Goal: Find specific page/section: Find specific page/section

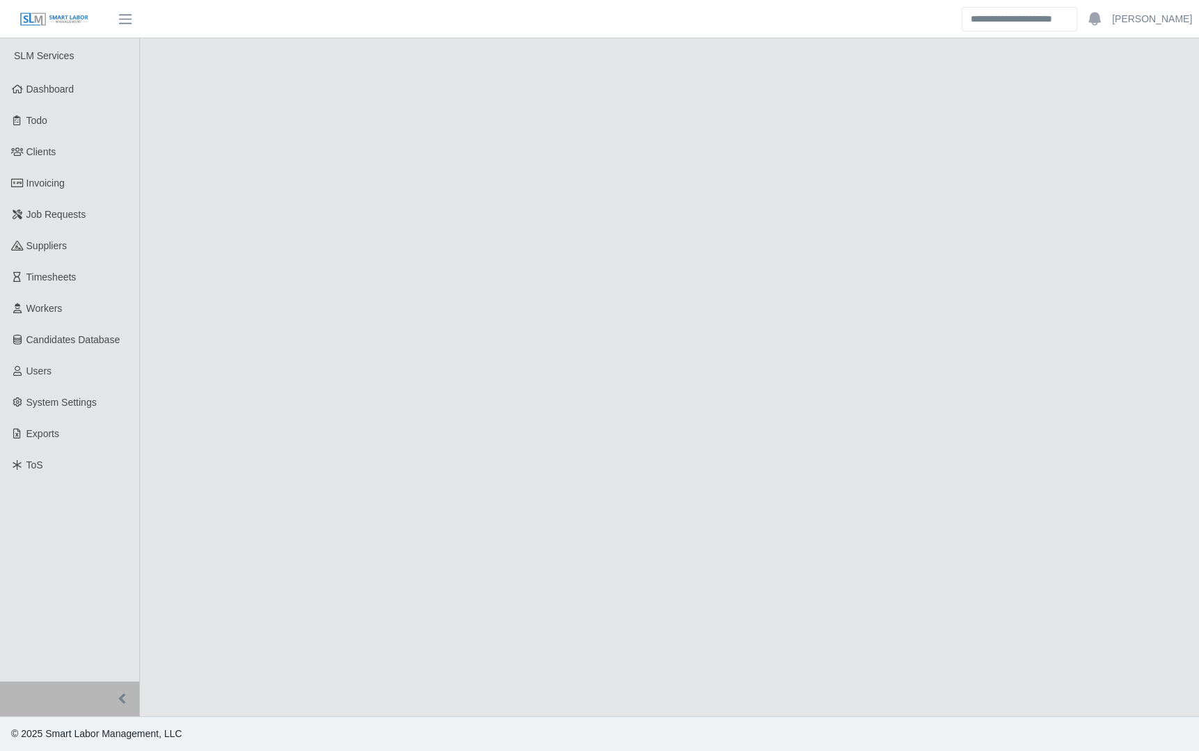
select select "****"
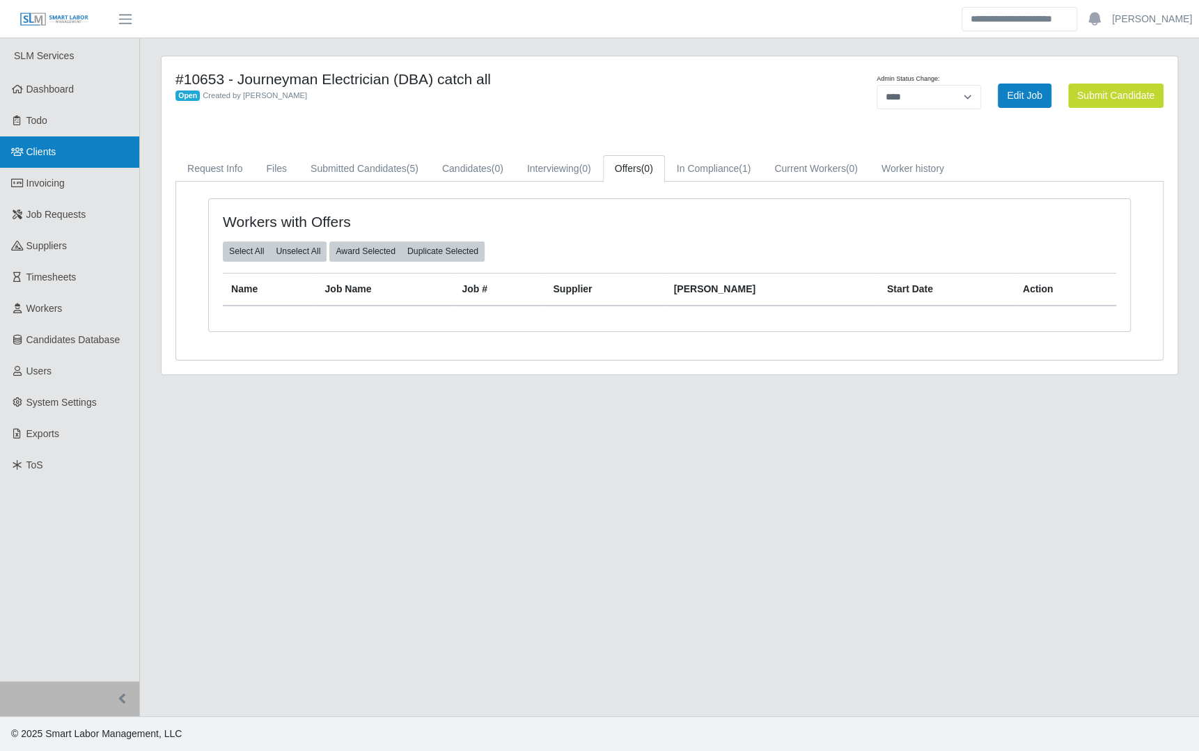
click at [84, 152] on link "Clients" at bounding box center [69, 152] width 139 height 31
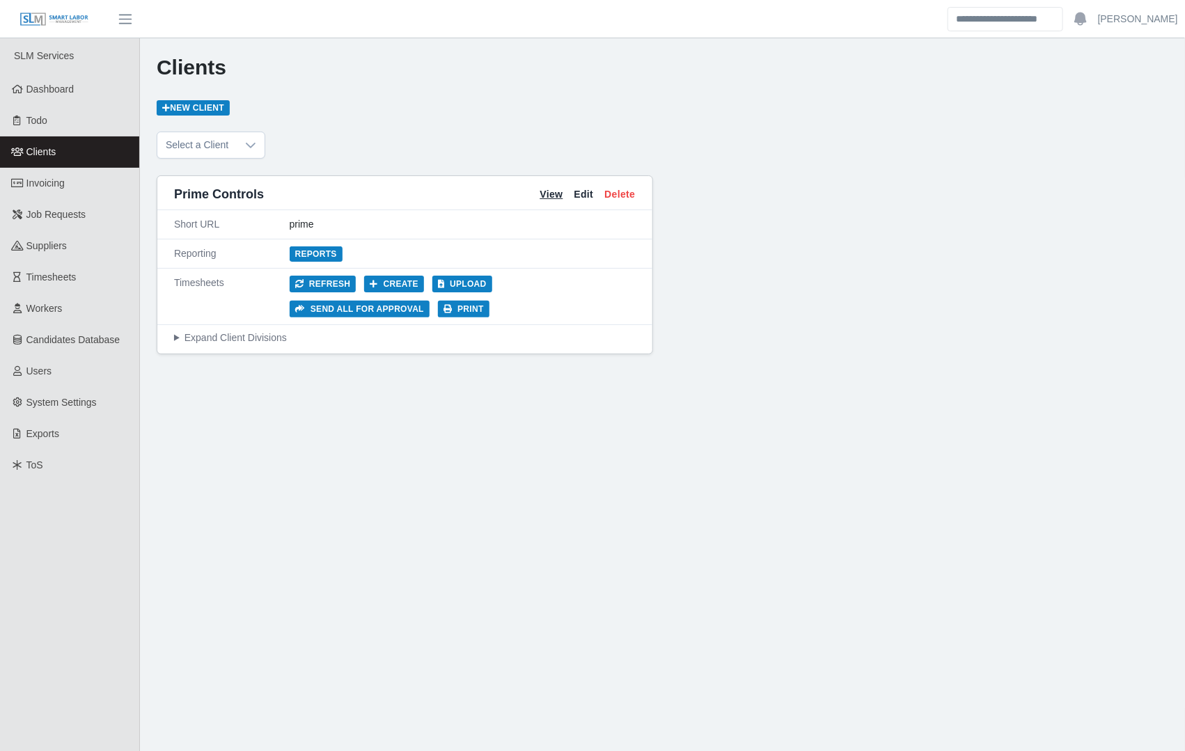
click at [544, 194] on link "View" at bounding box center [551, 194] width 23 height 15
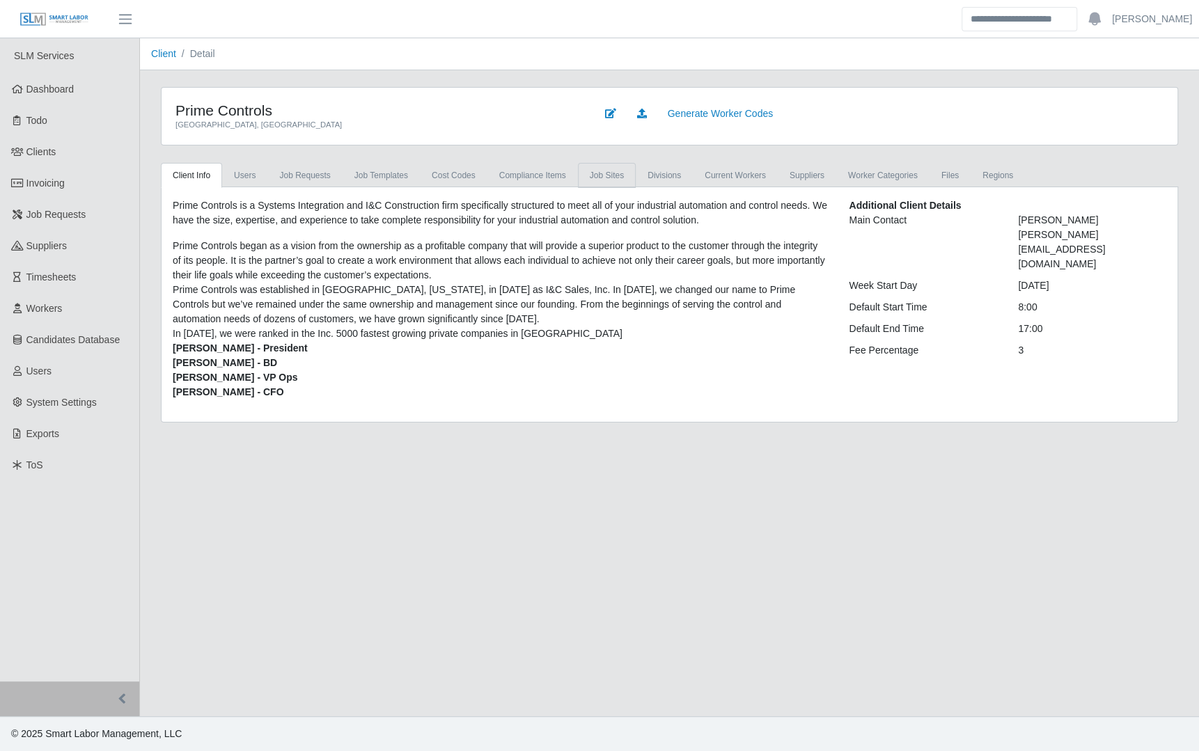
click at [582, 169] on link "job sites" at bounding box center [607, 175] width 58 height 25
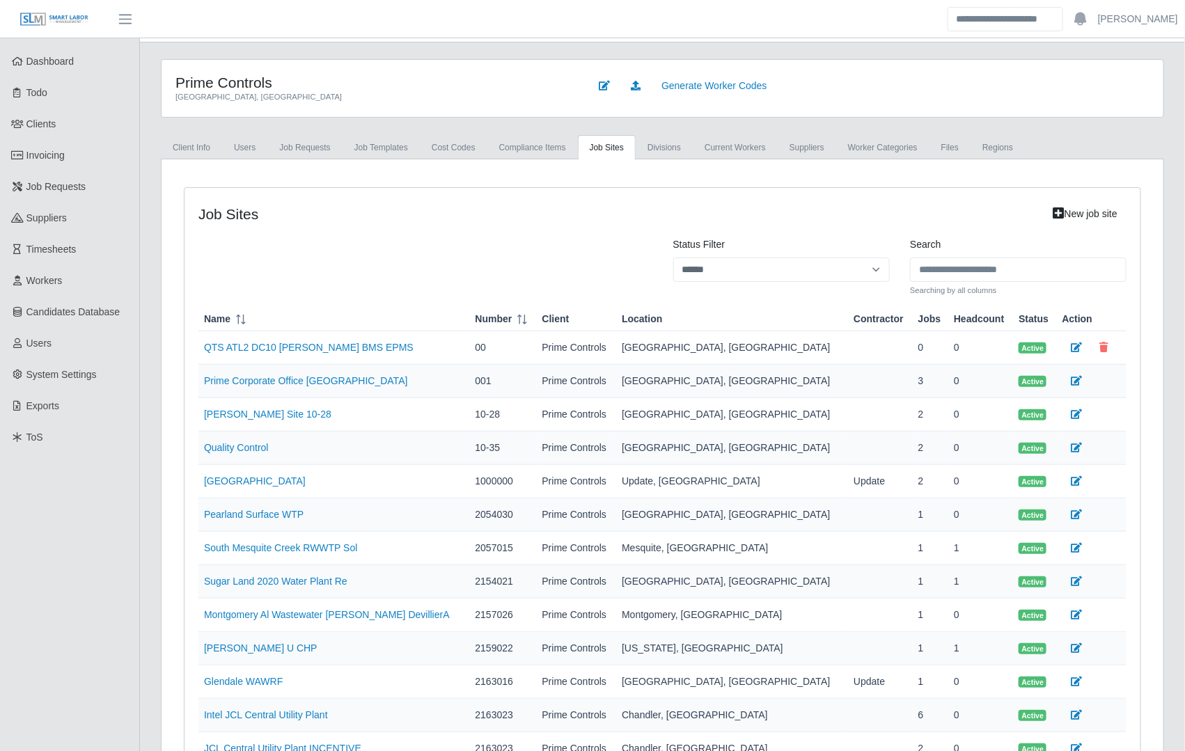
scroll to position [226, 0]
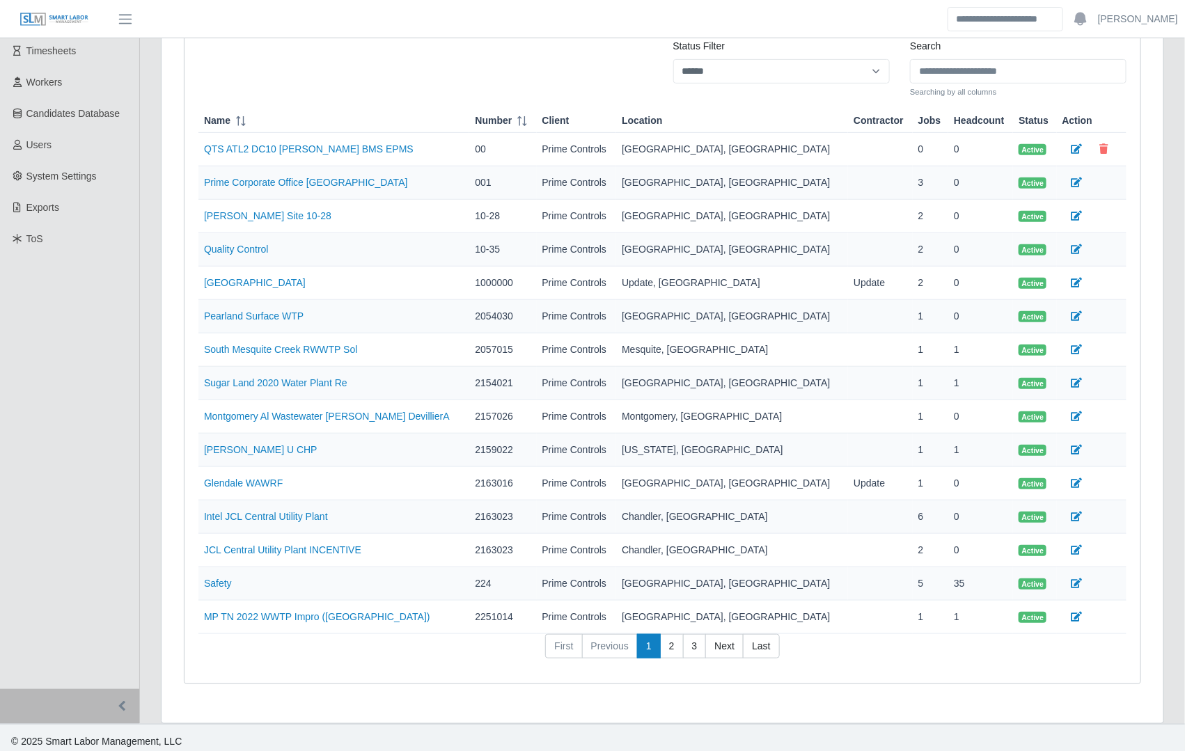
drag, startPoint x: 777, startPoint y: 640, endPoint x: 731, endPoint y: 656, distance: 48.7
click at [777, 640] on link "Last" at bounding box center [761, 646] width 36 height 25
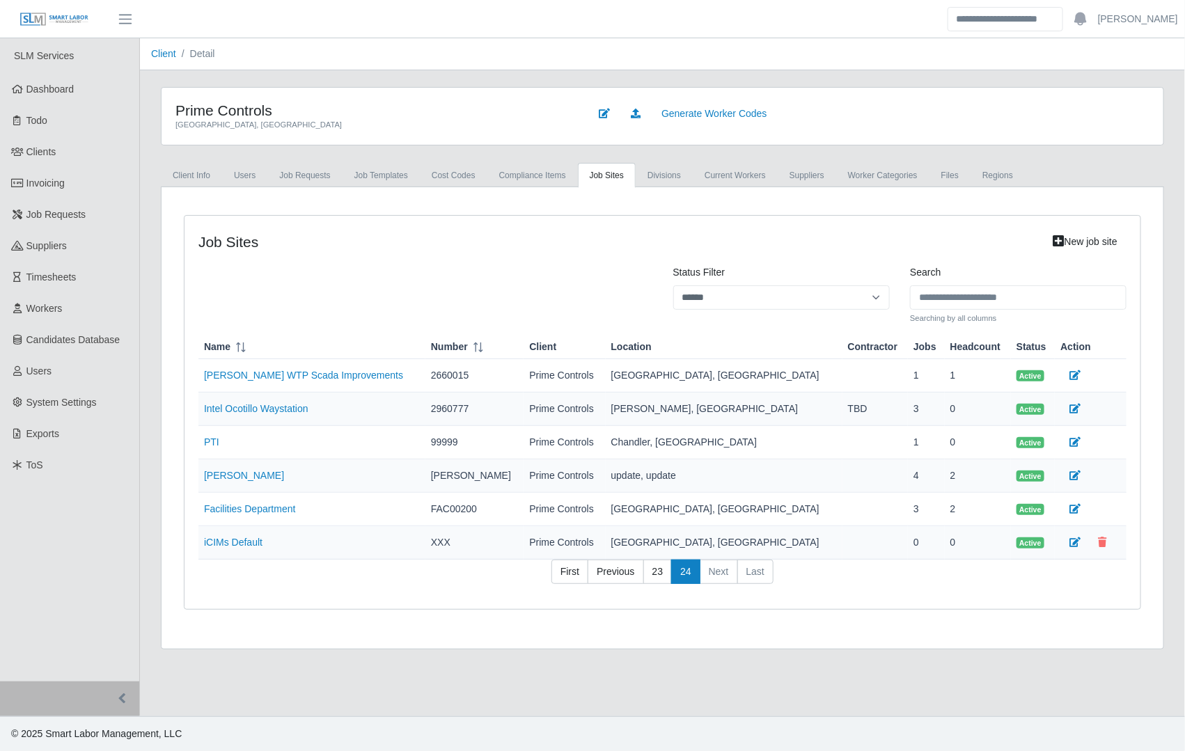
scroll to position [0, 0]
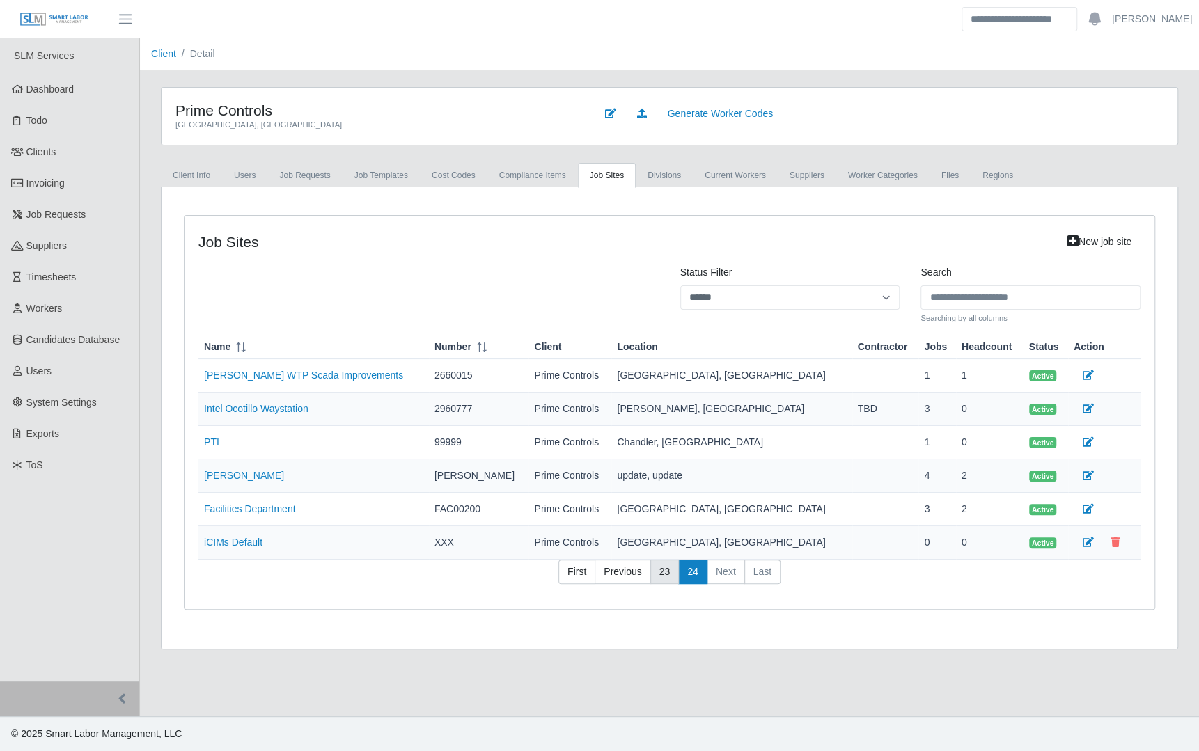
click at [675, 568] on link "23" at bounding box center [664, 572] width 29 height 25
click at [678, 568] on link "24" at bounding box center [692, 572] width 29 height 25
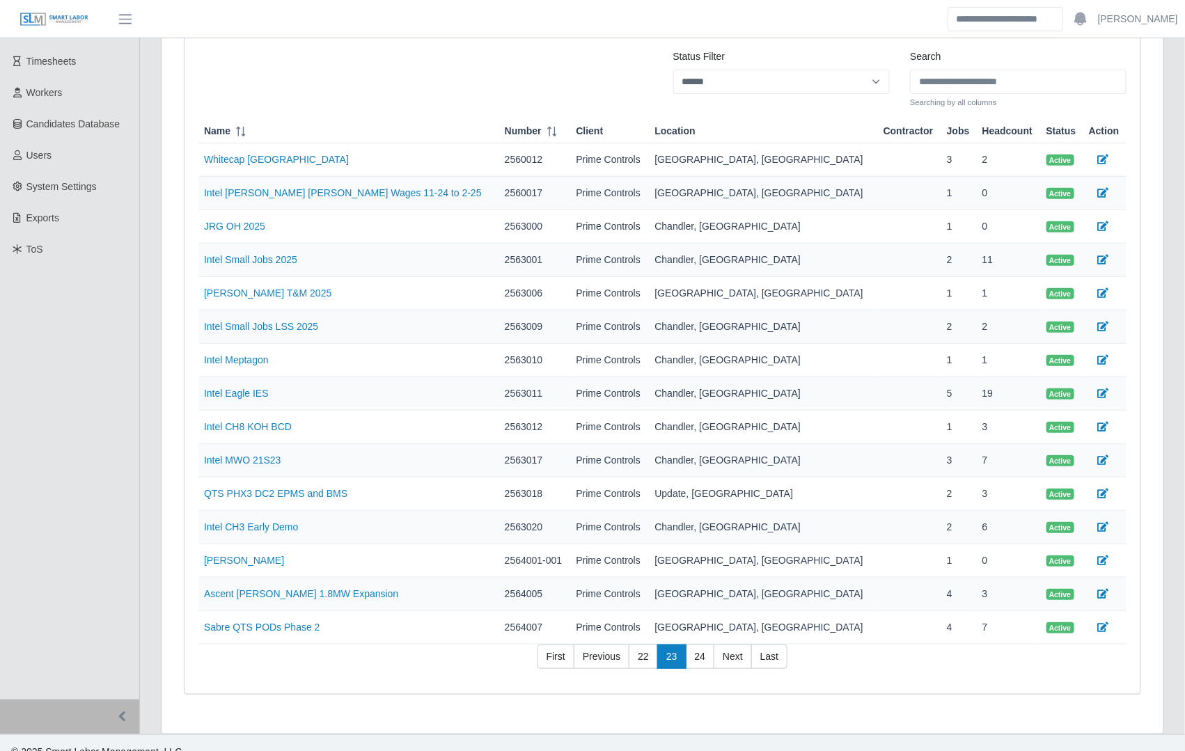
scroll to position [226, 0]
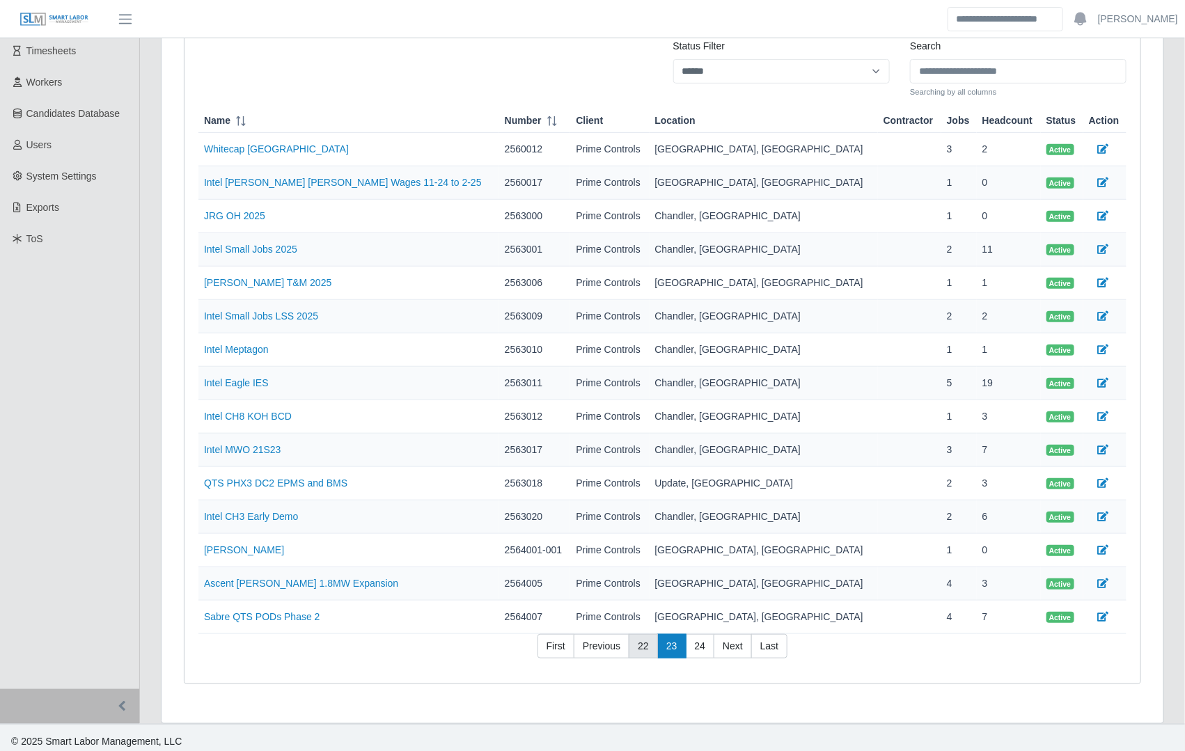
click at [641, 644] on link "22" at bounding box center [643, 646] width 29 height 25
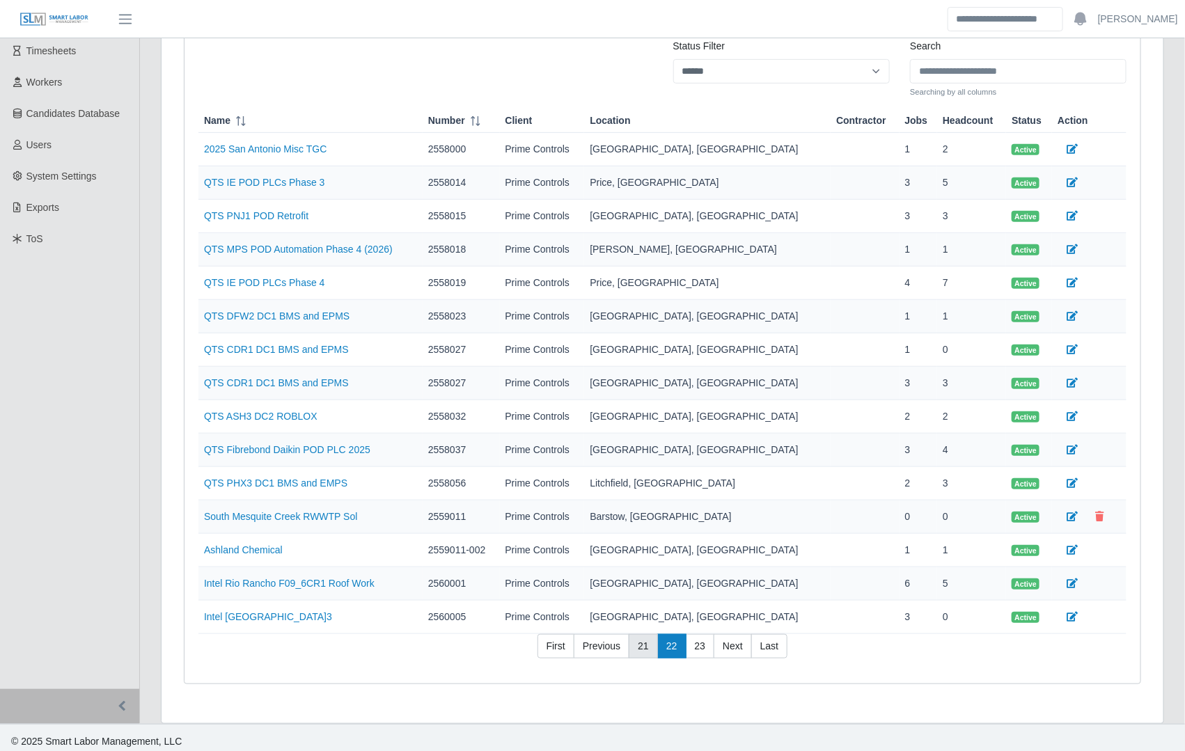
click at [641, 644] on link "21" at bounding box center [643, 646] width 29 height 25
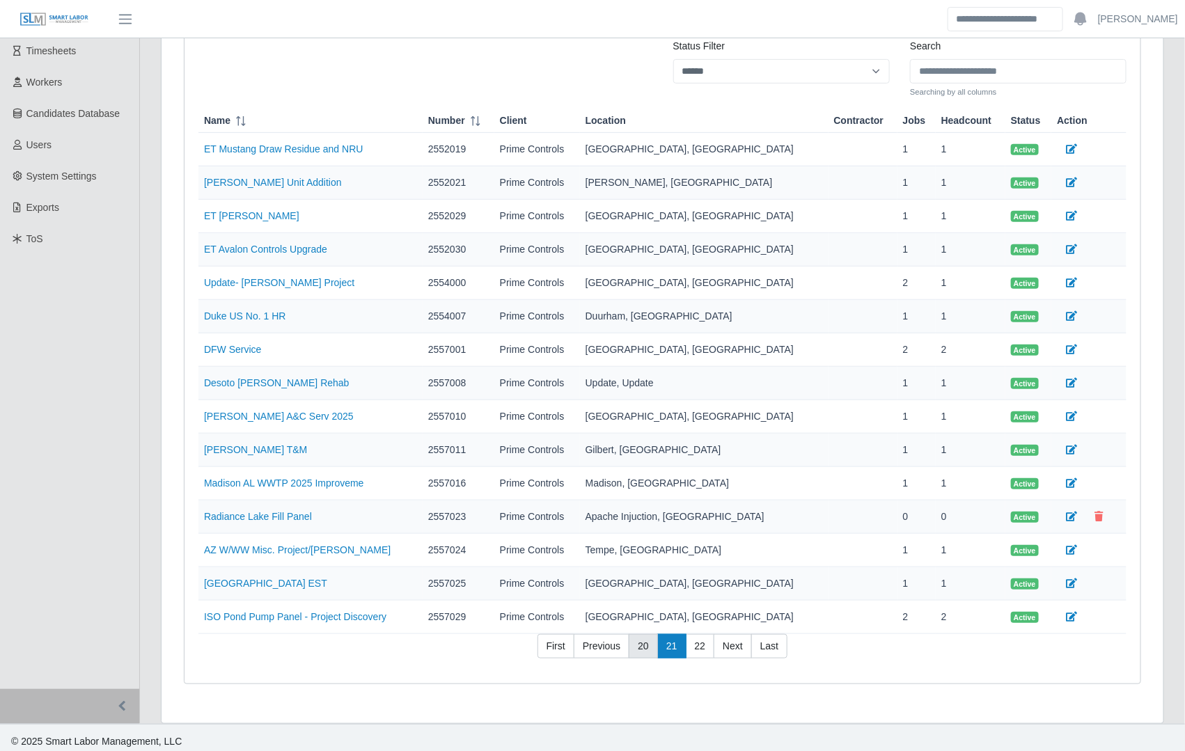
click at [641, 644] on link "20" at bounding box center [643, 646] width 29 height 25
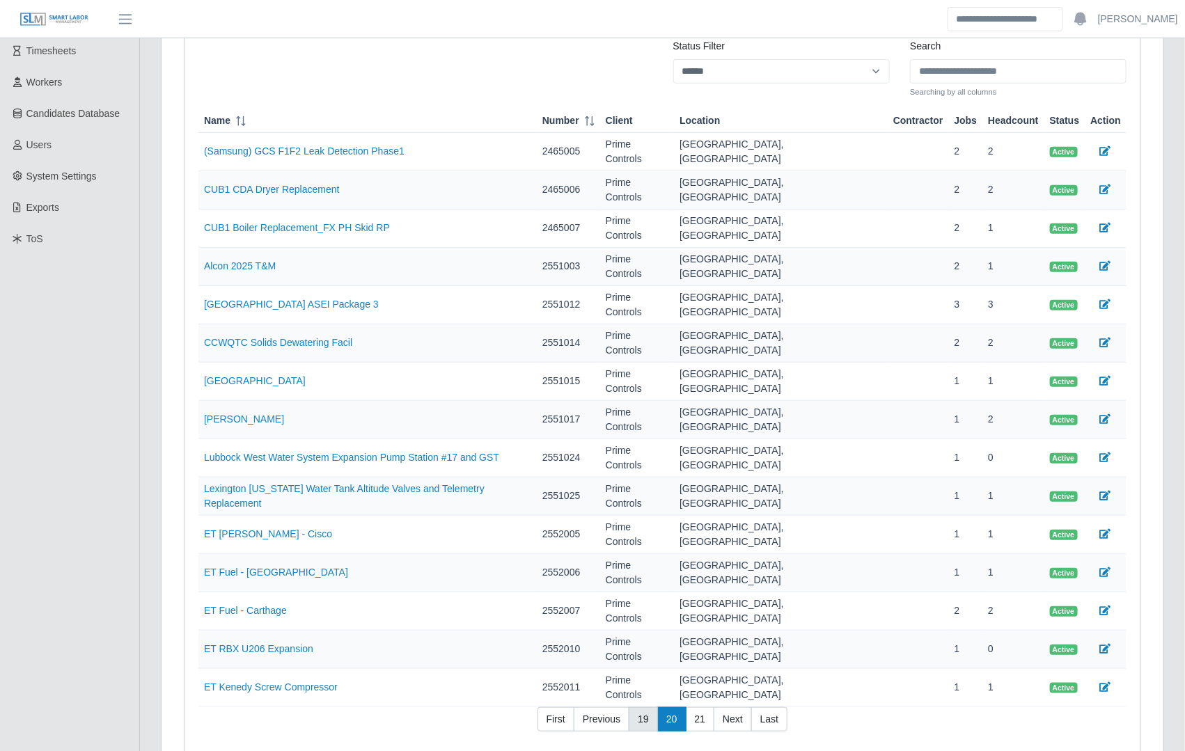
click at [641, 708] on link "19" at bounding box center [643, 720] width 29 height 25
click at [641, 708] on link "18" at bounding box center [643, 720] width 29 height 25
click at [641, 708] on link "17" at bounding box center [643, 720] width 29 height 25
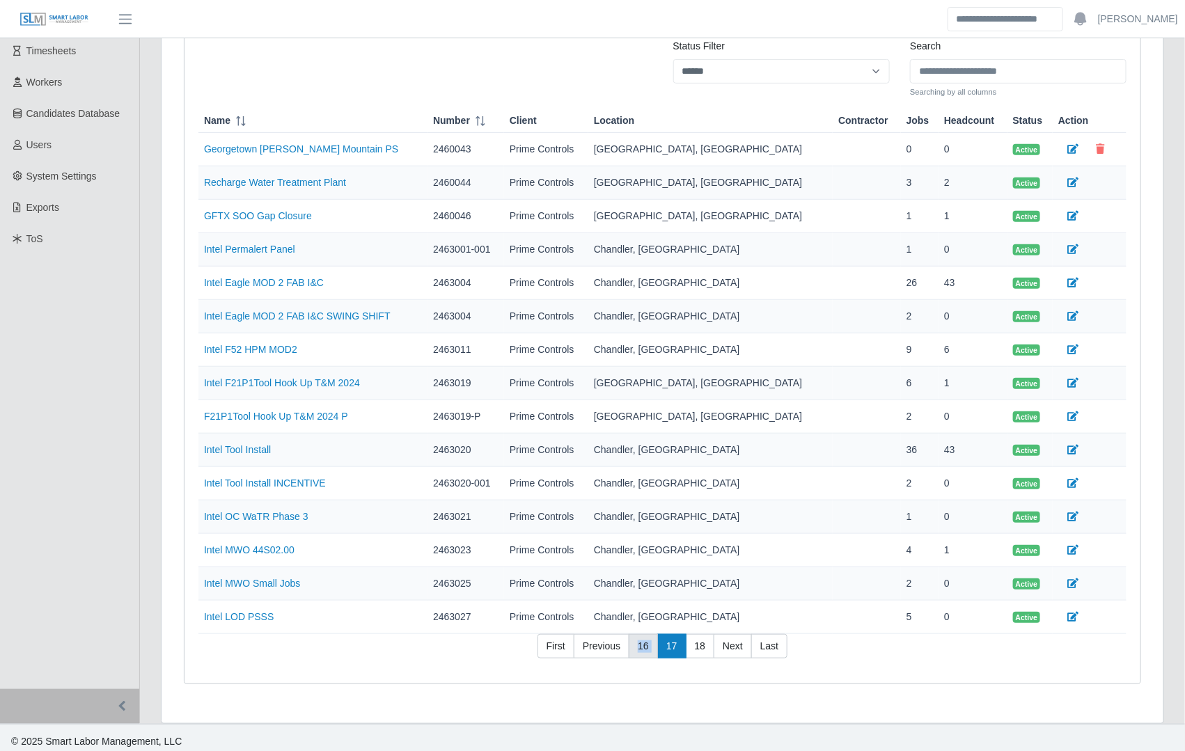
click at [641, 646] on link "16" at bounding box center [643, 646] width 29 height 25
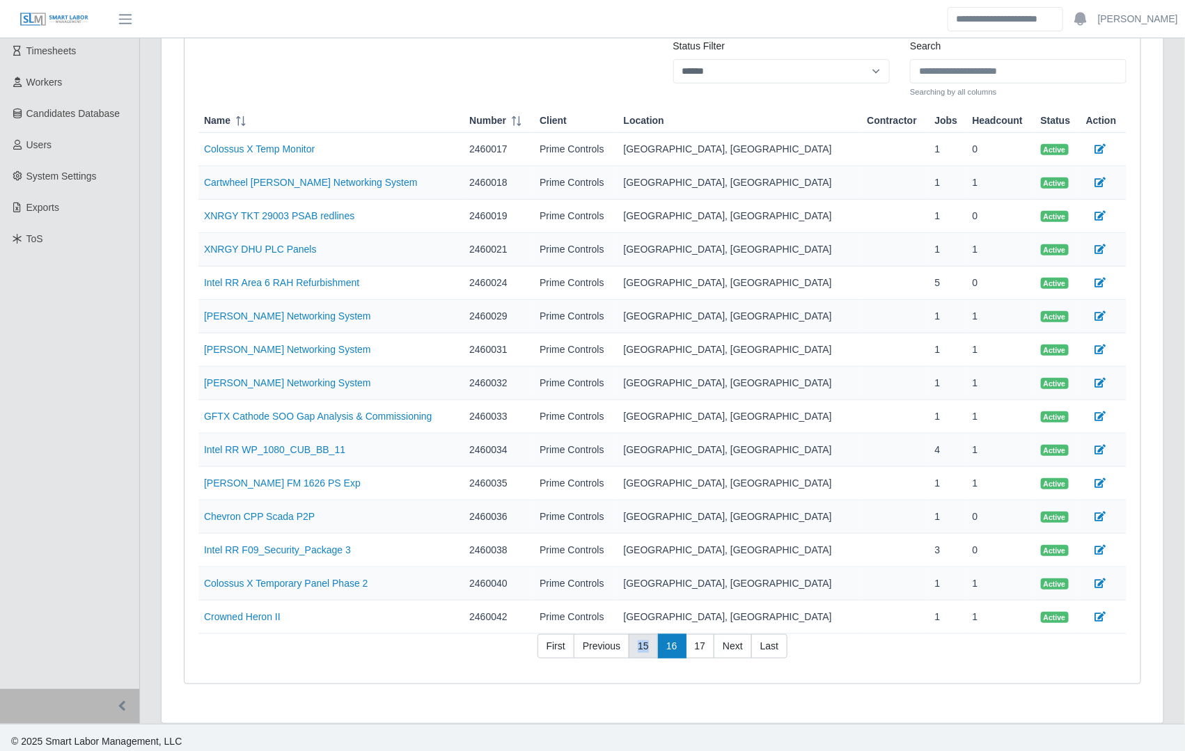
click at [641, 643] on link "15" at bounding box center [643, 646] width 29 height 25
click at [641, 643] on link "14" at bounding box center [643, 646] width 29 height 25
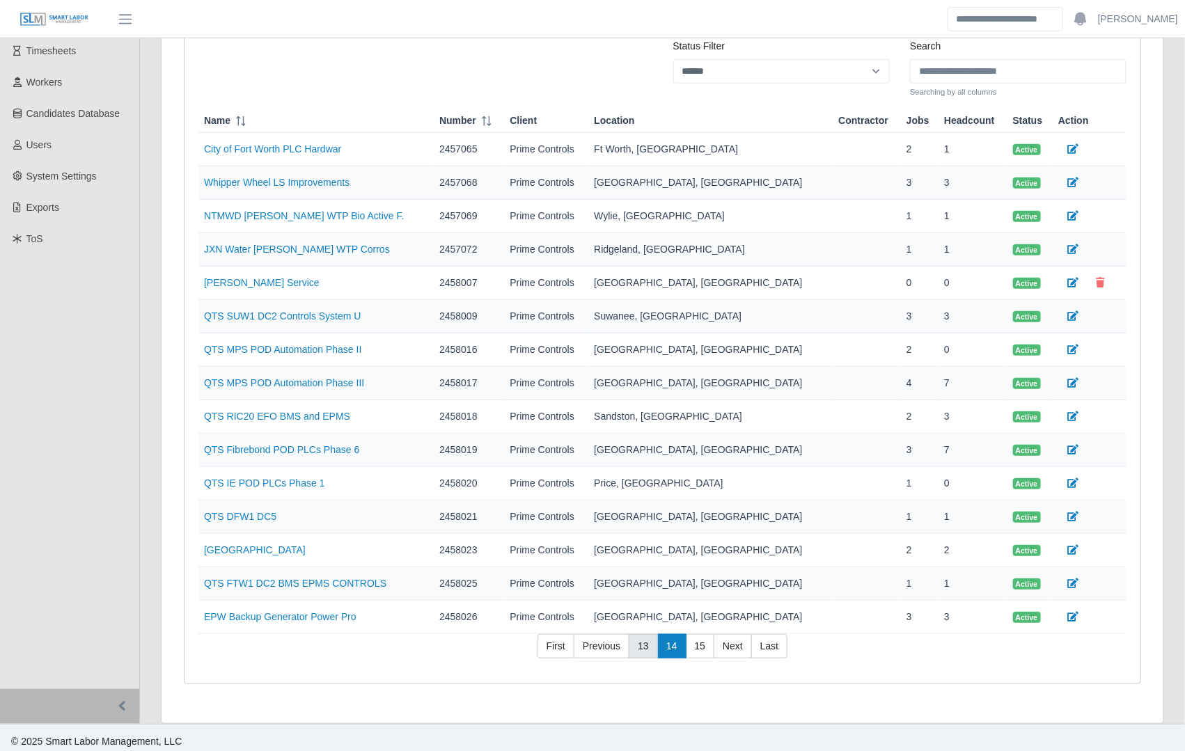
click at [641, 645] on link "13" at bounding box center [643, 646] width 29 height 25
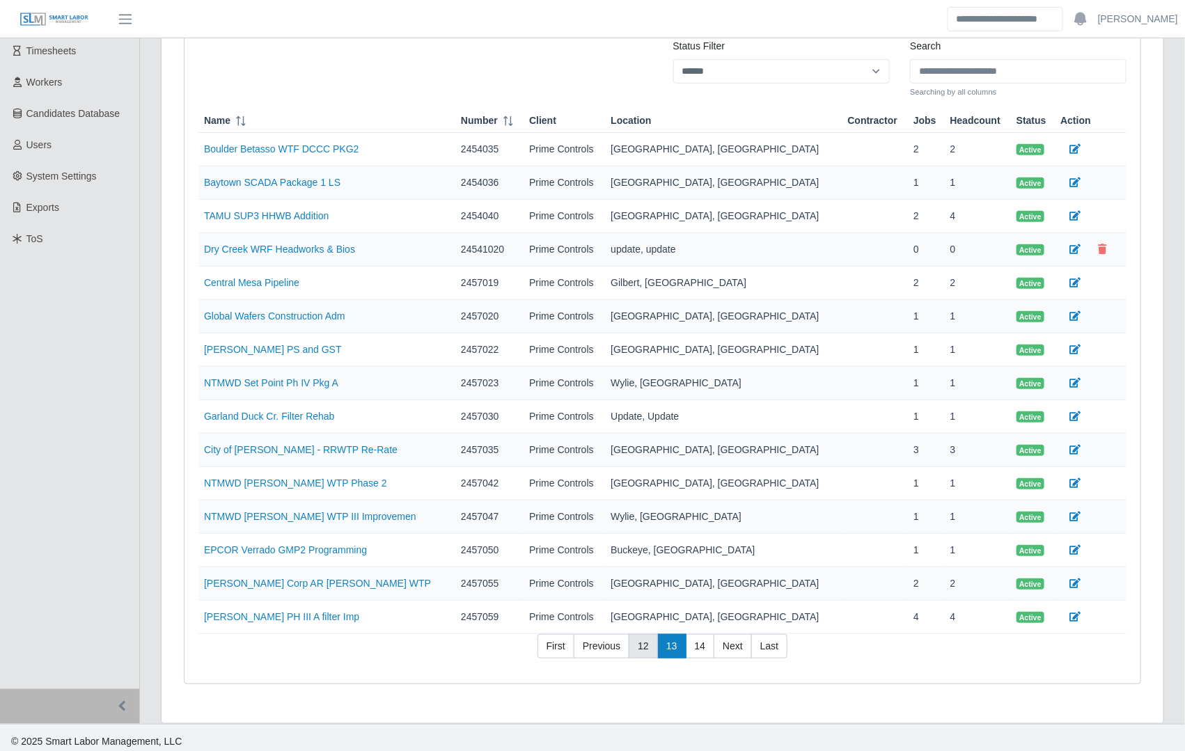
click at [641, 645] on link "12" at bounding box center [643, 646] width 29 height 25
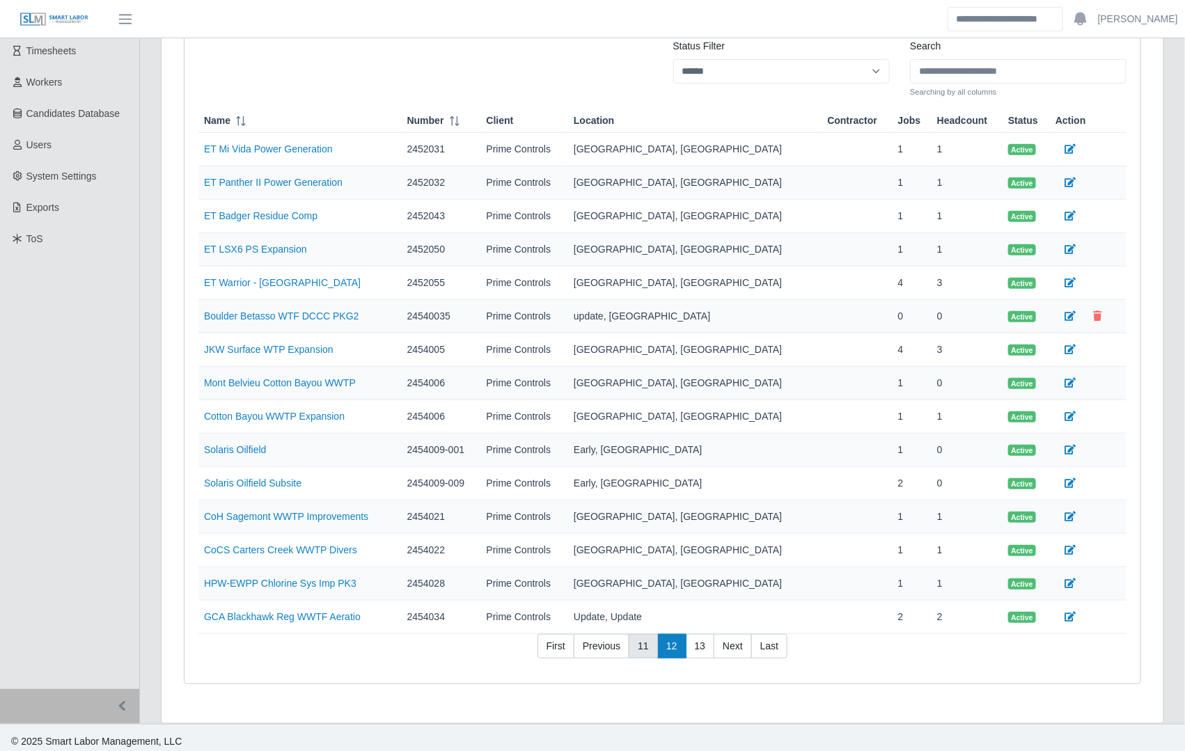
click at [641, 645] on link "11" at bounding box center [643, 646] width 29 height 25
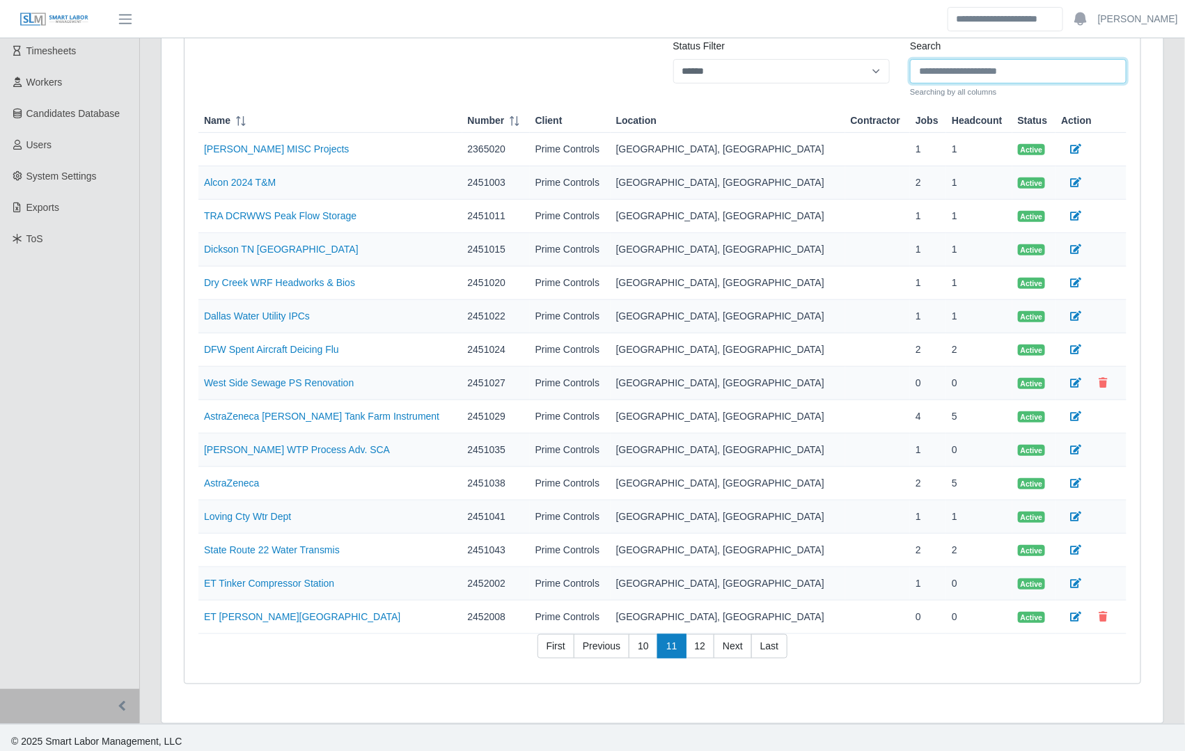
click at [936, 77] on input "Search" at bounding box center [1018, 71] width 217 height 24
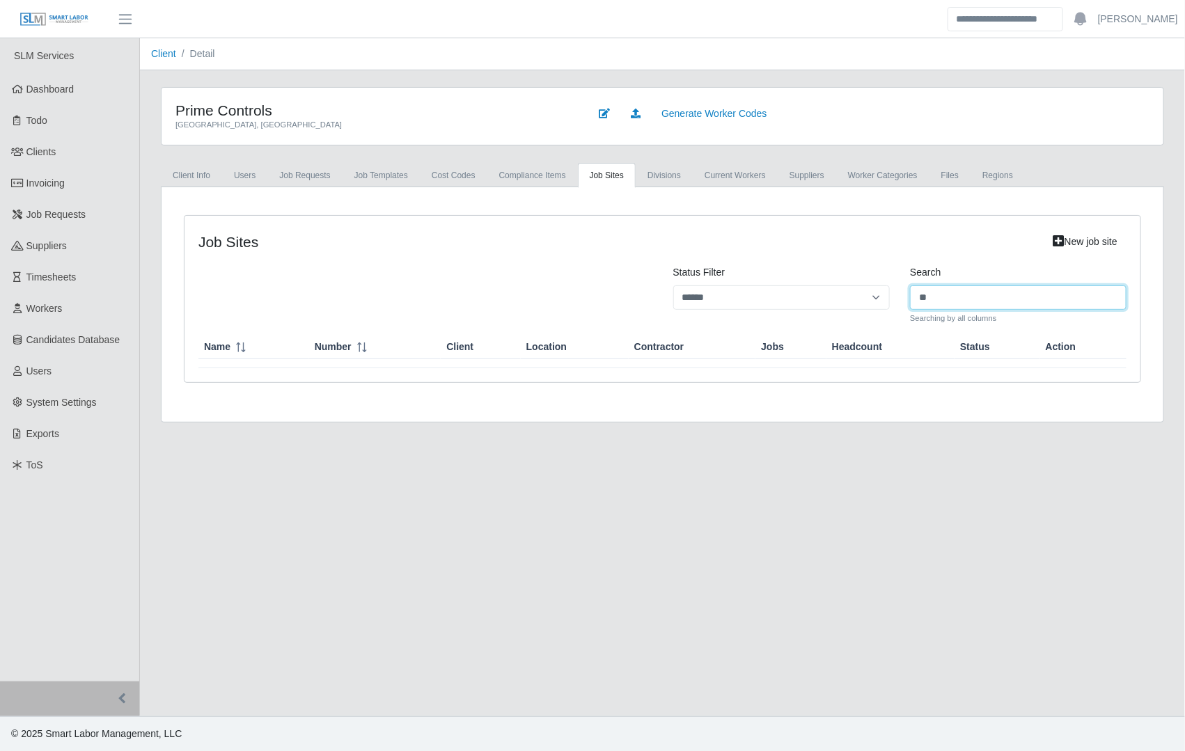
scroll to position [0, 0]
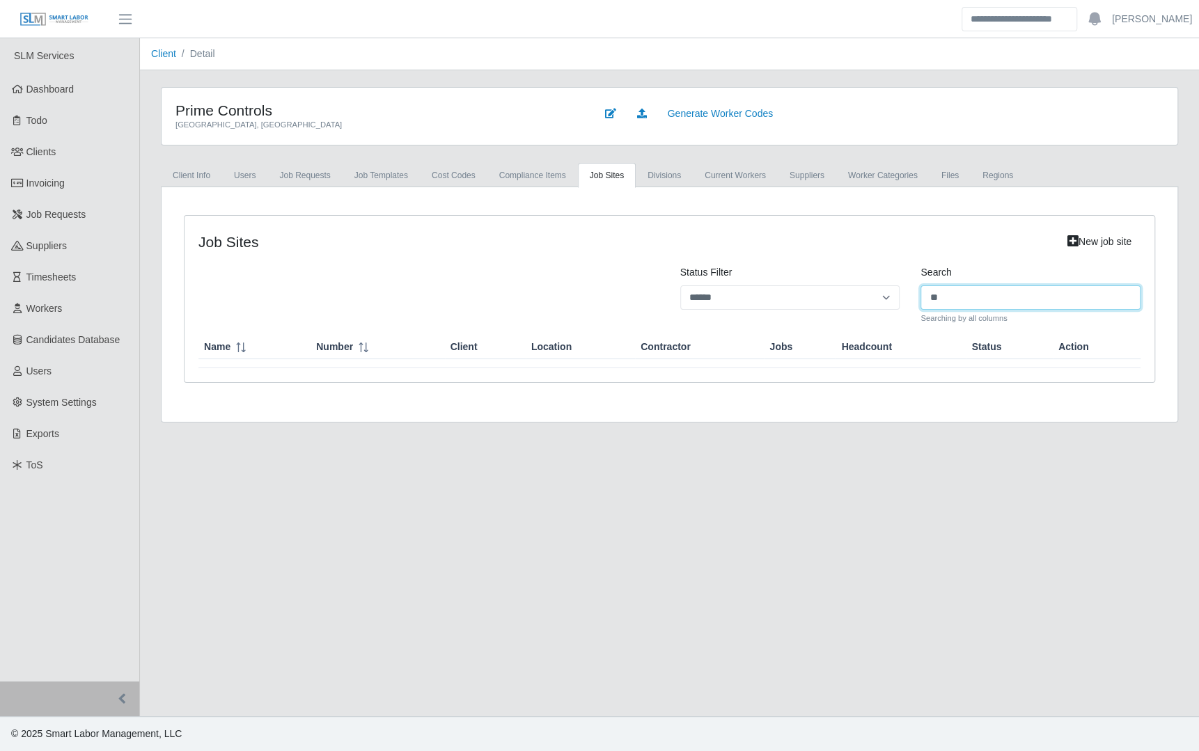
type input "*"
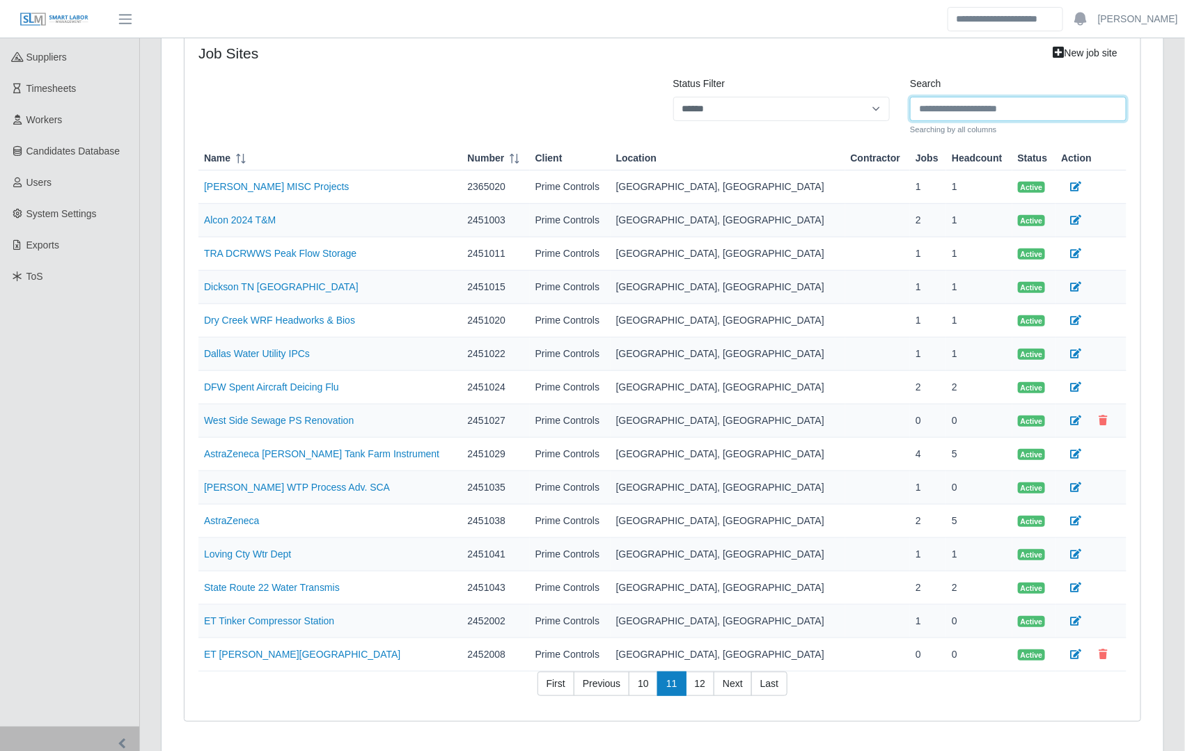
scroll to position [226, 0]
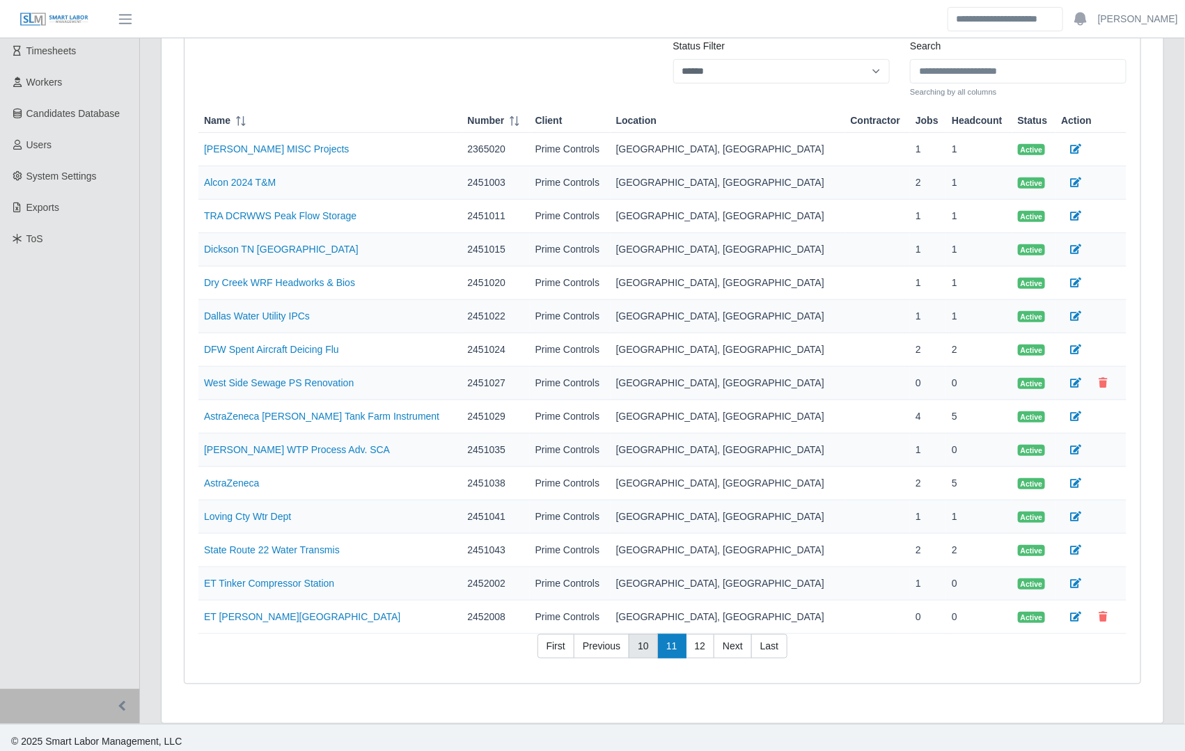
click at [644, 635] on link "10" at bounding box center [643, 646] width 29 height 25
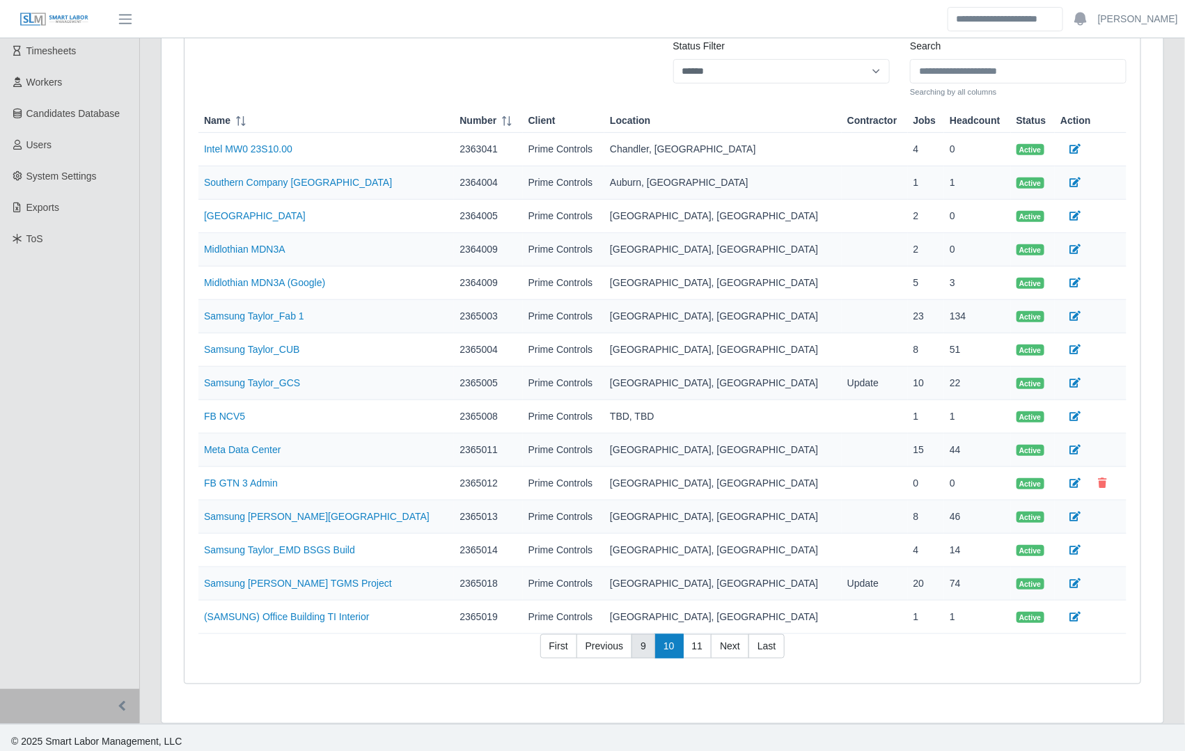
click at [646, 638] on link "9" at bounding box center [644, 646] width 24 height 25
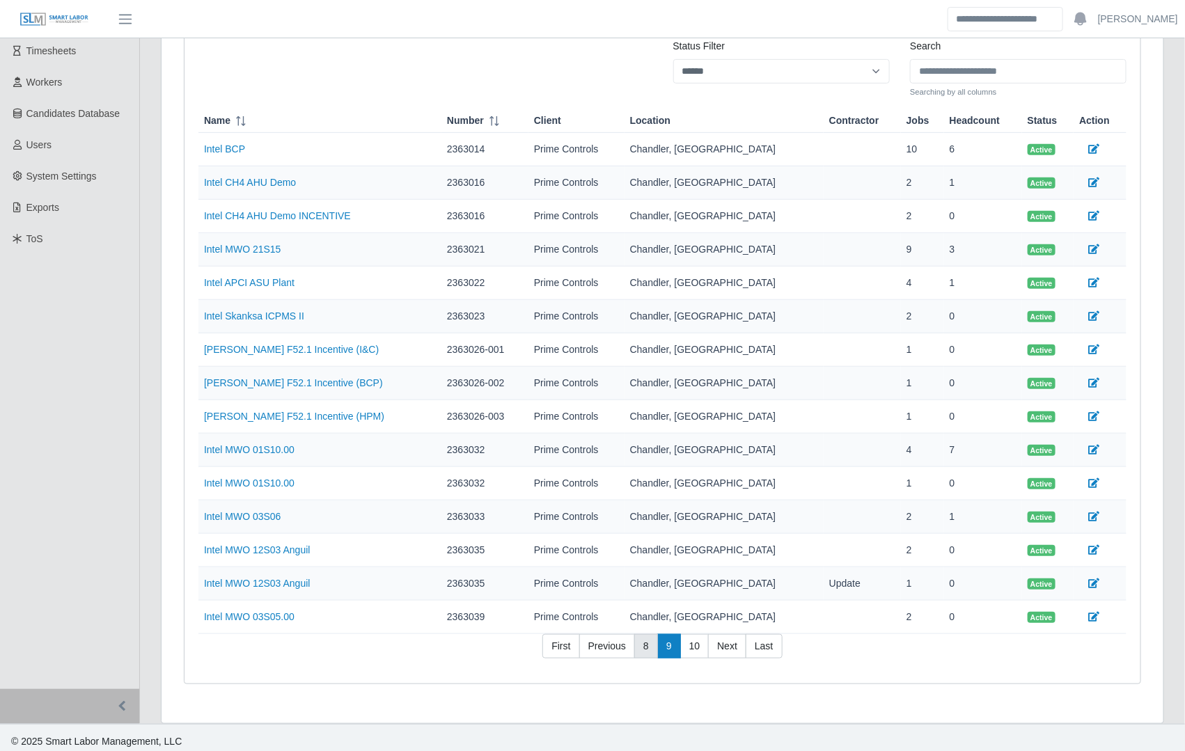
click at [646, 638] on link "8" at bounding box center [646, 646] width 24 height 25
